Goal: Task Accomplishment & Management: Manage account settings

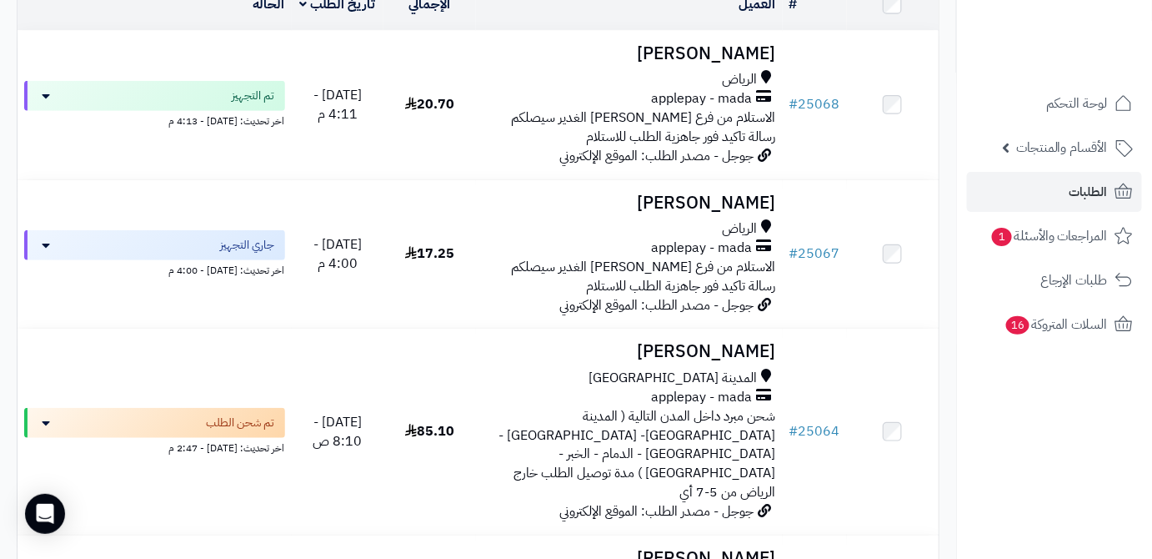
scroll to position [75, 0]
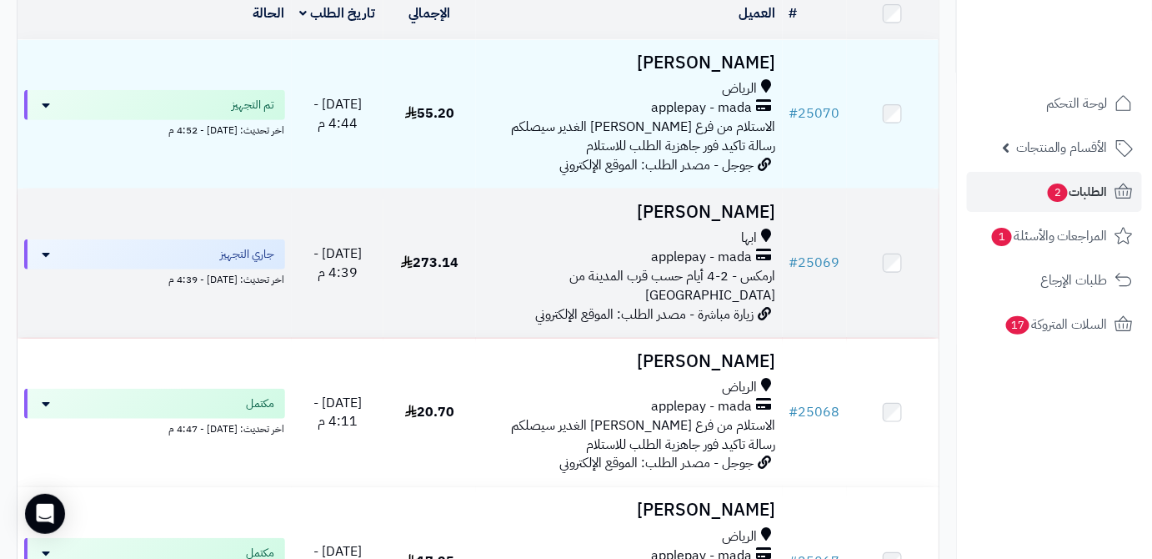
scroll to position [227, 0]
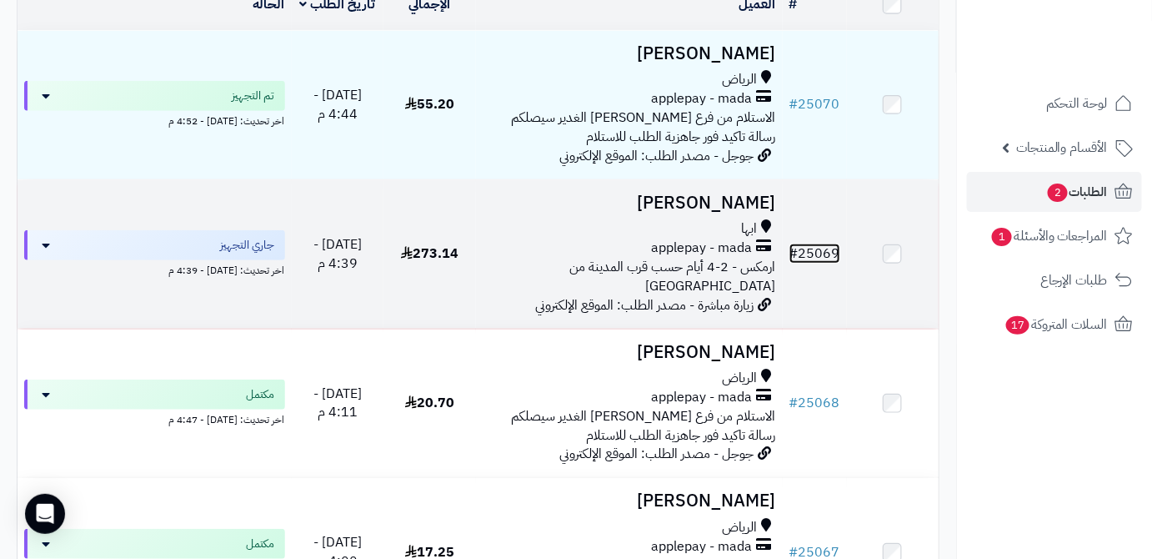
click at [790, 252] on span "#" at bounding box center [793, 253] width 9 height 20
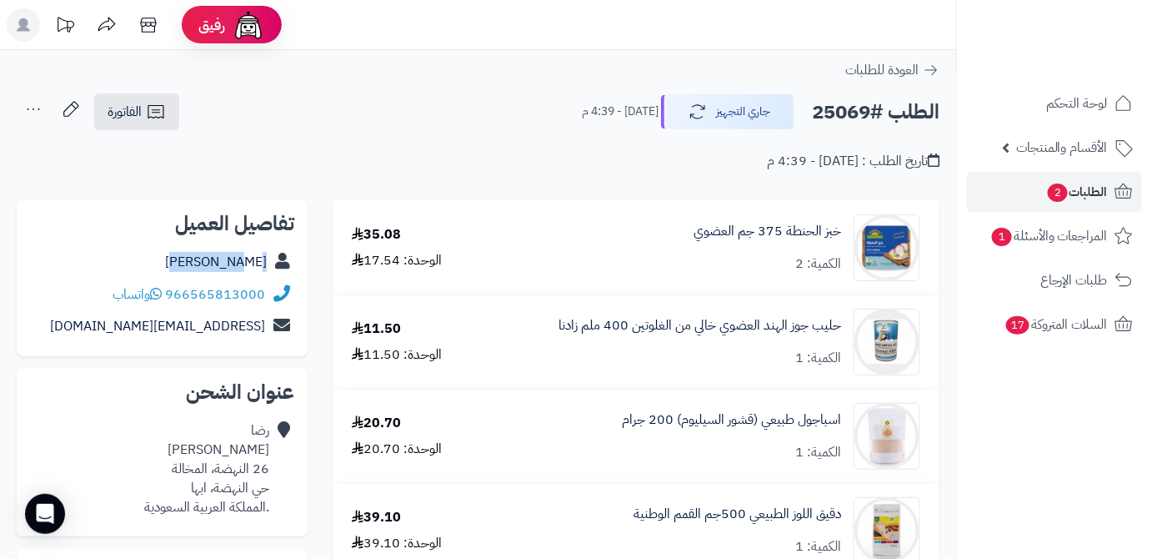
drag, startPoint x: 205, startPoint y: 261, endPoint x: 271, endPoint y: 268, distance: 66.2
click at [271, 268] on div "[PERSON_NAME]" at bounding box center [162, 262] width 264 height 33
copy div "[PERSON_NAME]"
drag, startPoint x: 168, startPoint y: 297, endPoint x: 274, endPoint y: 303, distance: 106.0
click at [274, 303] on div "966565813000 واتساب" at bounding box center [162, 294] width 264 height 33
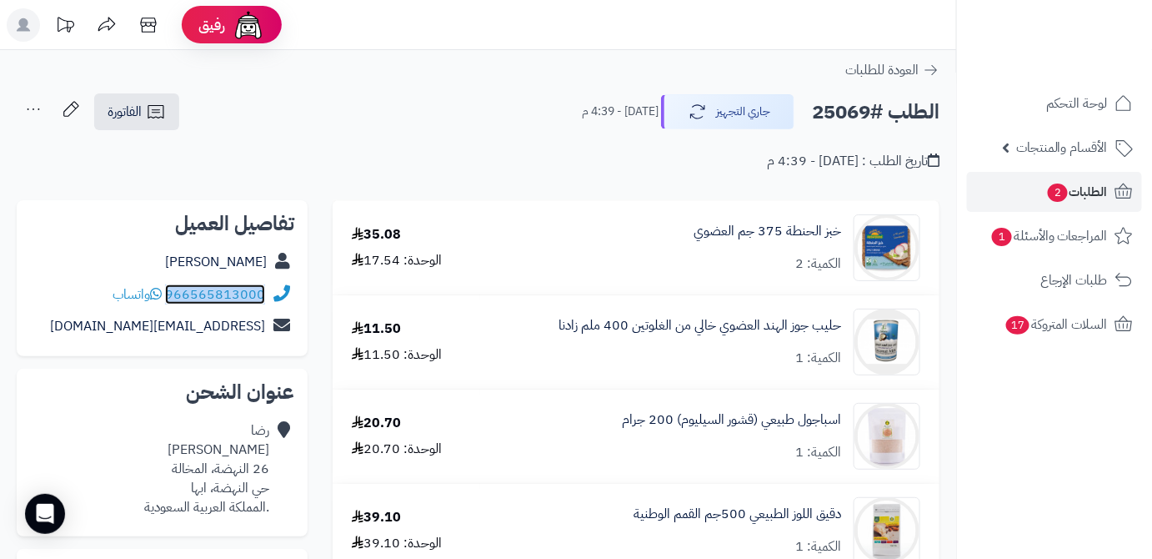
copy div "966565813000"
drag, startPoint x: 118, startPoint y: 329, endPoint x: 263, endPoint y: 336, distance: 144.4
click at [263, 336] on div "[EMAIL_ADDRESS][DOMAIN_NAME]" at bounding box center [162, 326] width 264 height 33
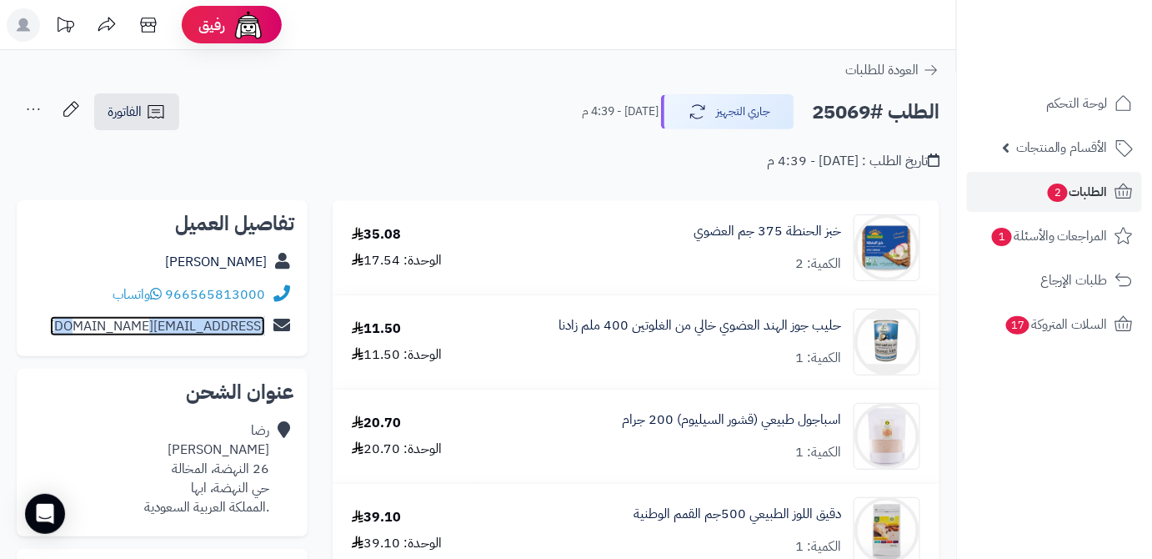
copy link "[EMAIL_ADDRESS][DOMAIN_NAME]"
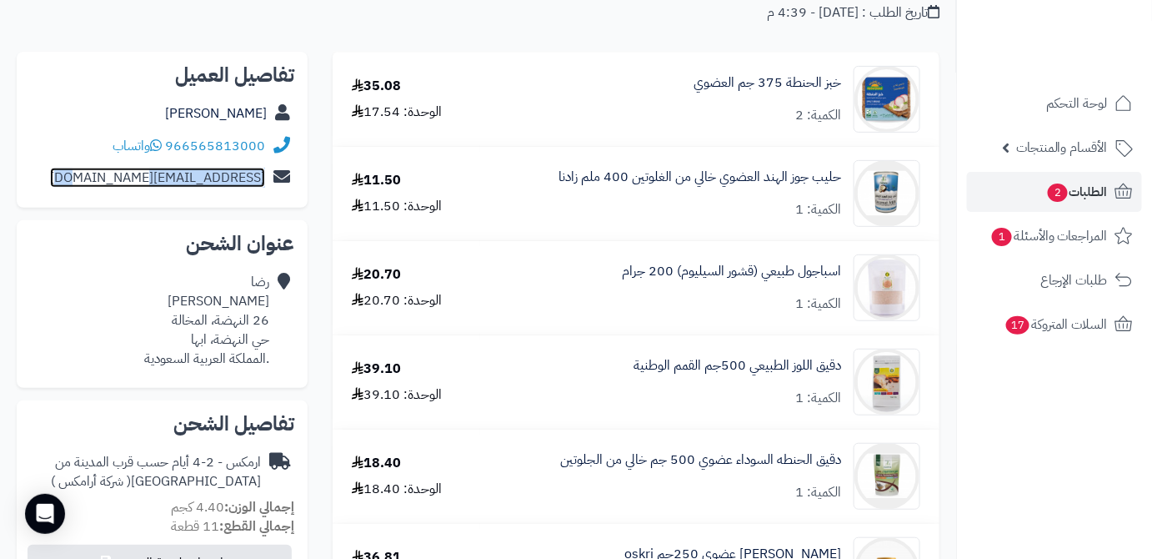
scroll to position [151, 0]
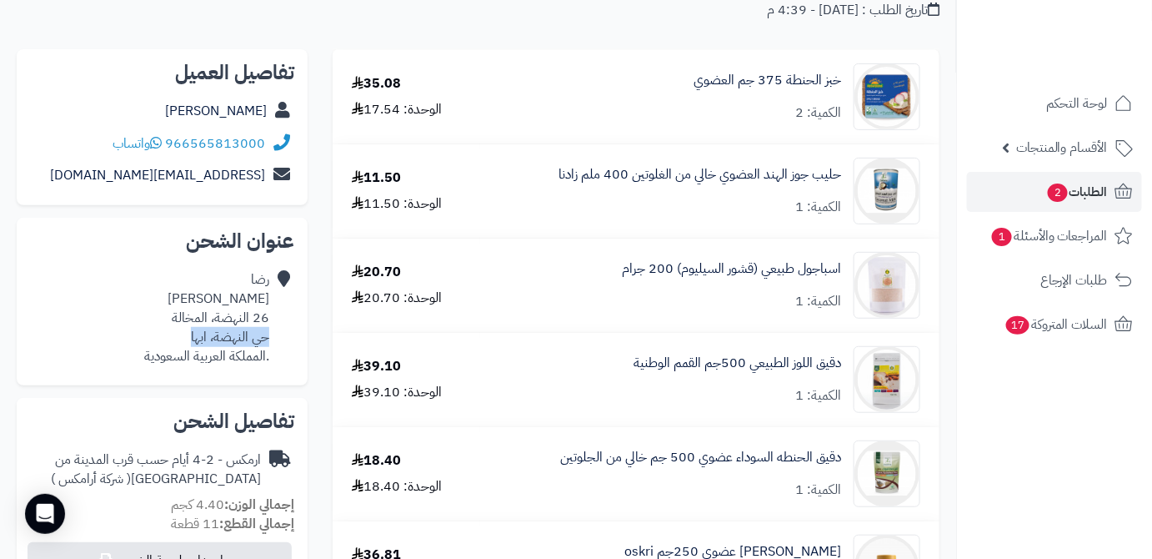
drag, startPoint x: 187, startPoint y: 335, endPoint x: 271, endPoint y: 339, distance: 84.3
click at [271, 339] on div "[PERSON_NAME] 26 النهضة، المخالة حي النهضة، ابها .المملكة العربية السعودية" at bounding box center [162, 317] width 264 height 108
copy div "حي النهضة، ابها"
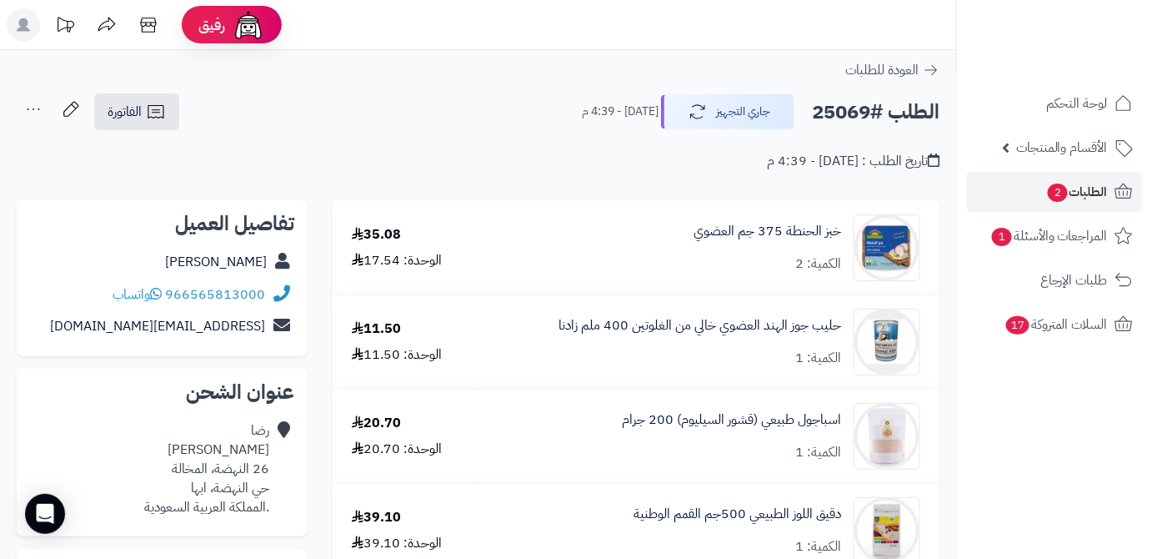
click at [830, 111] on h2 "الطلب #25069" at bounding box center [876, 112] width 128 height 34
copy h2 "25069"
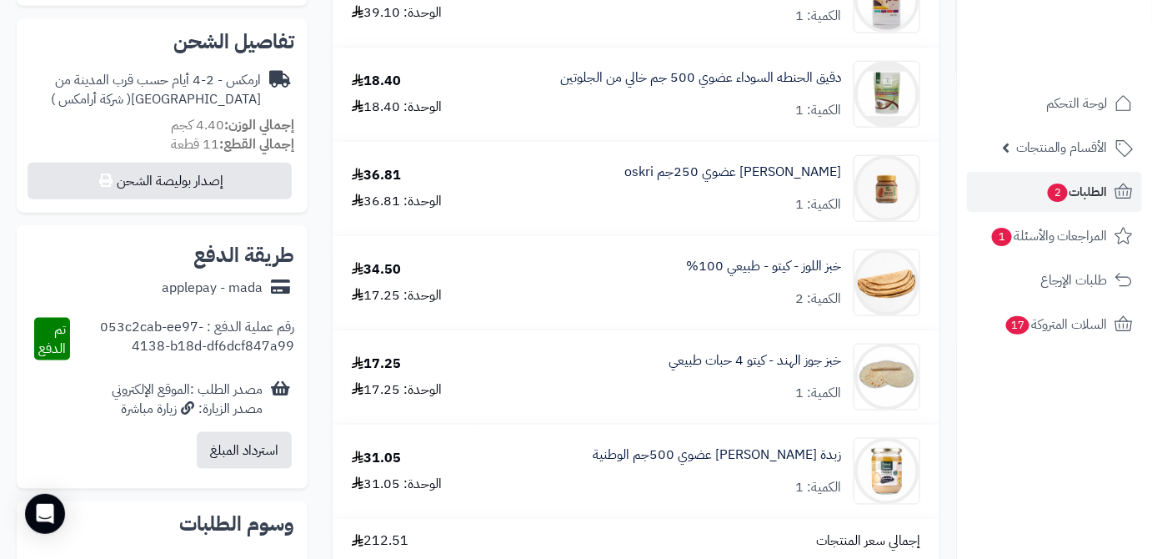
scroll to position [758, 0]
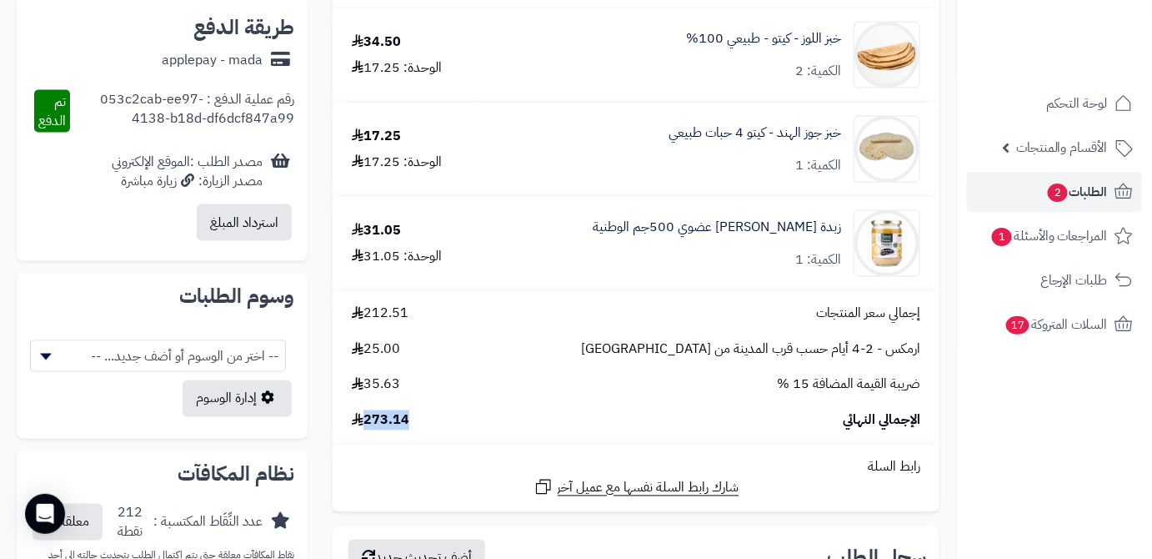
drag, startPoint x: 418, startPoint y: 424, endPoint x: 368, endPoint y: 432, distance: 51.4
click at [365, 430] on div "الإجمالي النهائي 273.14" at bounding box center [636, 420] width 594 height 19
copy span "273.14"
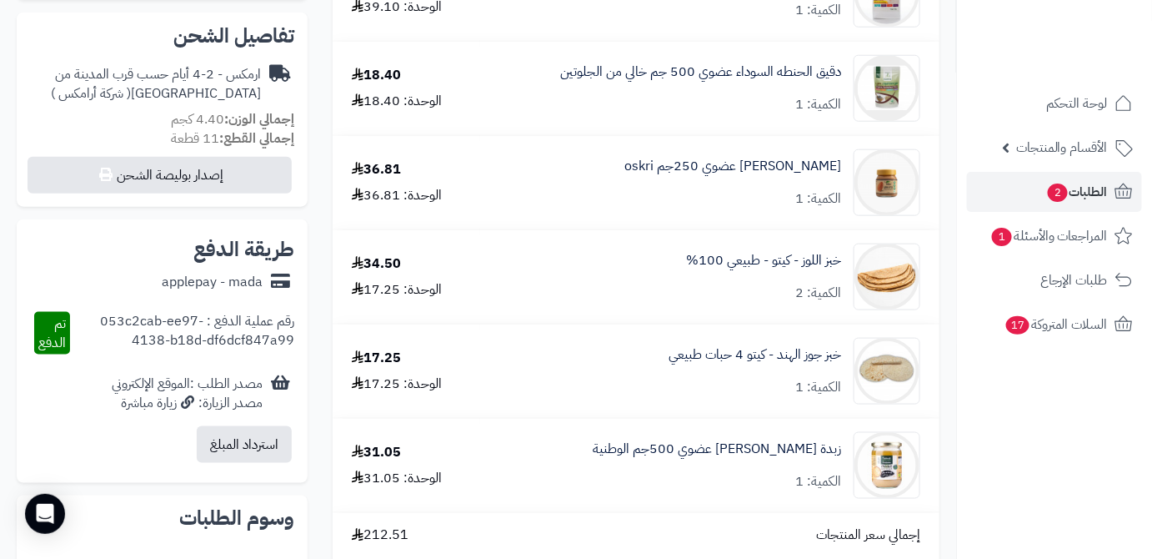
scroll to position [454, 0]
